Goal: Transaction & Acquisition: Purchase product/service

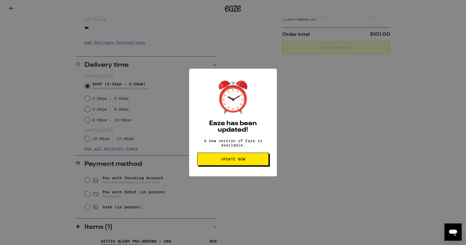
click at [237, 161] on span "Update Now" at bounding box center [233, 160] width 24 height 4
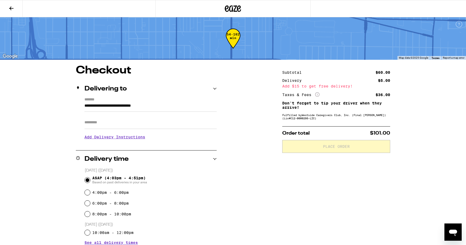
click at [114, 125] on input "Apt/Suite" at bounding box center [150, 122] width 132 height 13
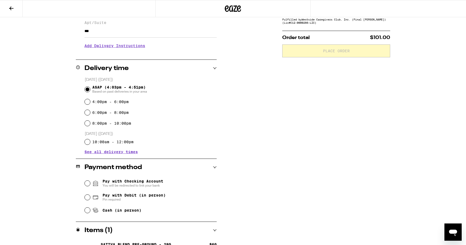
scroll to position [110, 0]
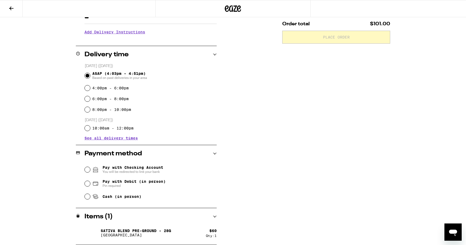
type input "***"
click at [87, 186] on input "Pay with Debit (in person) Pin required" at bounding box center [87, 183] width 5 height 5
radio input "true"
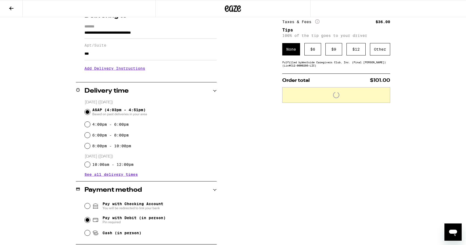
scroll to position [69, 0]
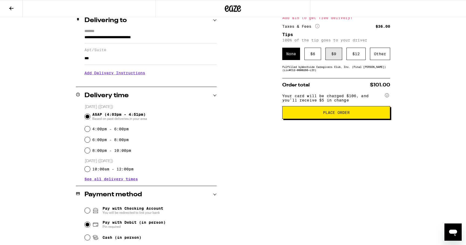
click at [331, 54] on div "$ 9" at bounding box center [333, 54] width 17 height 12
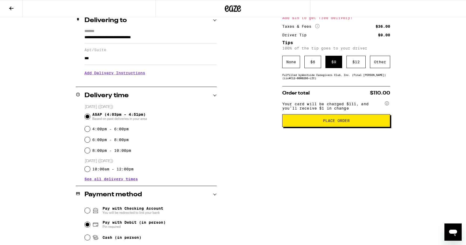
scroll to position [110, 0]
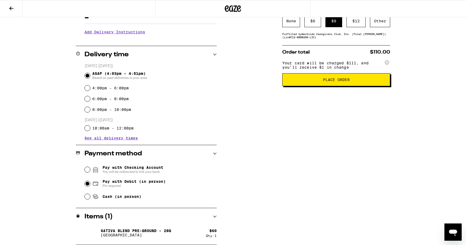
click at [336, 82] on span "Place Order" at bounding box center [336, 80] width 27 height 4
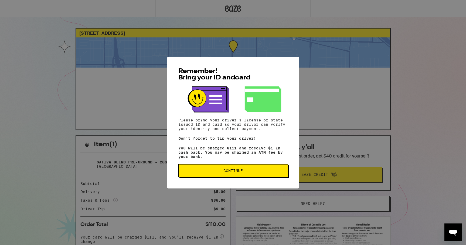
click at [234, 173] on span "Continue" at bounding box center [232, 171] width 19 height 4
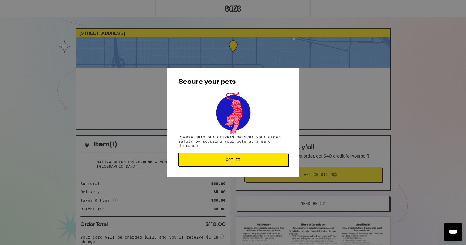
click at [233, 162] on span "Got it" at bounding box center [233, 160] width 15 height 4
